Goal: Task Accomplishment & Management: Use online tool/utility

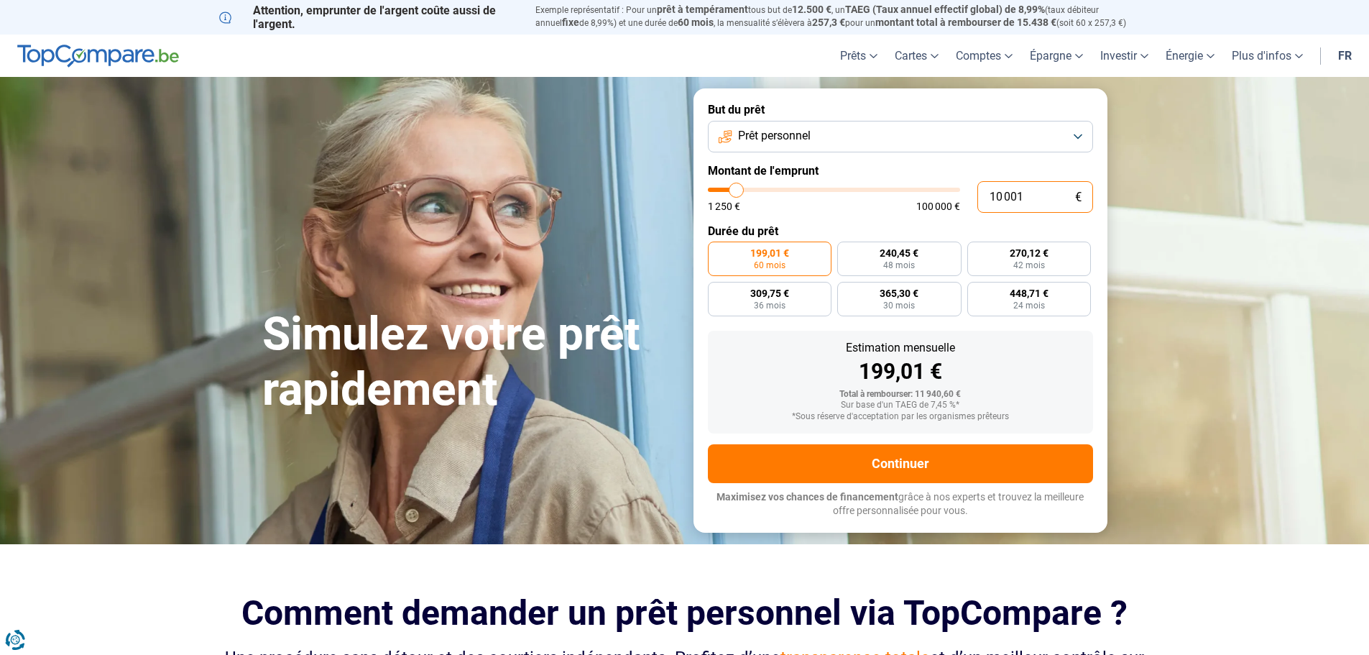
drag, startPoint x: 1040, startPoint y: 199, endPoint x: 962, endPoint y: 193, distance: 78.6
click at [962, 193] on div "10 001 € 1 250 € 100 000 €" at bounding box center [900, 197] width 385 height 32
click at [863, 134] on button "Prêt personnel" at bounding box center [900, 137] width 385 height 32
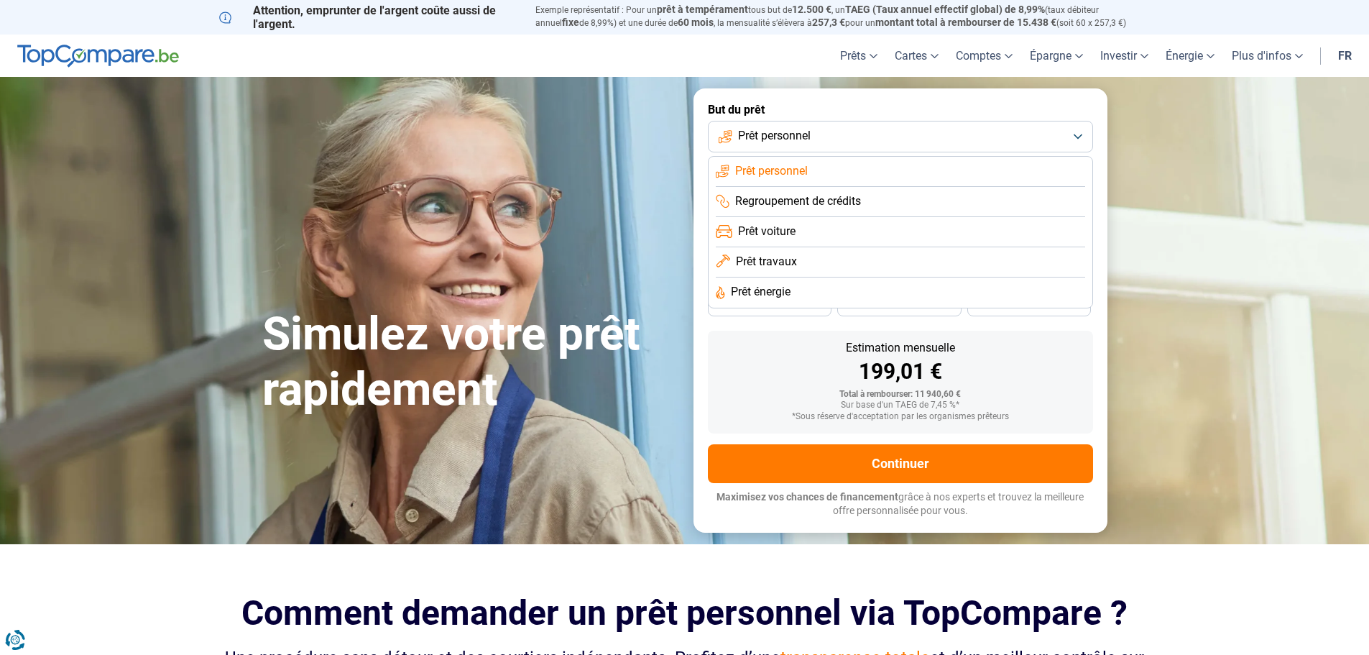
click at [789, 269] on span "Prêt travaux" at bounding box center [766, 262] width 61 height 16
